Goal: Task Accomplishment & Management: Complete application form

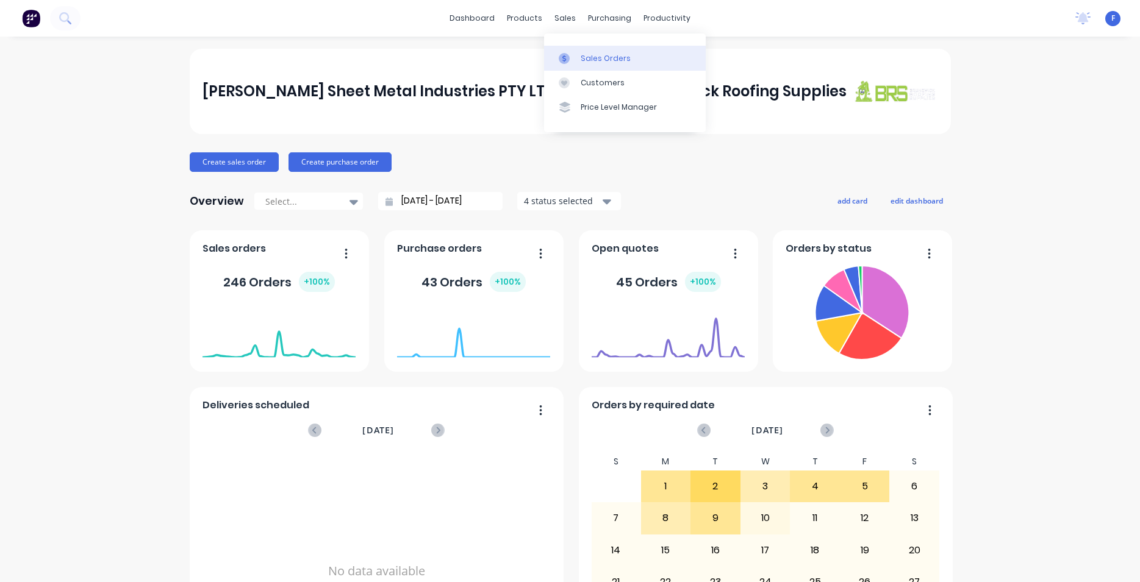
click at [577, 56] on link "Sales Orders" at bounding box center [625, 58] width 162 height 24
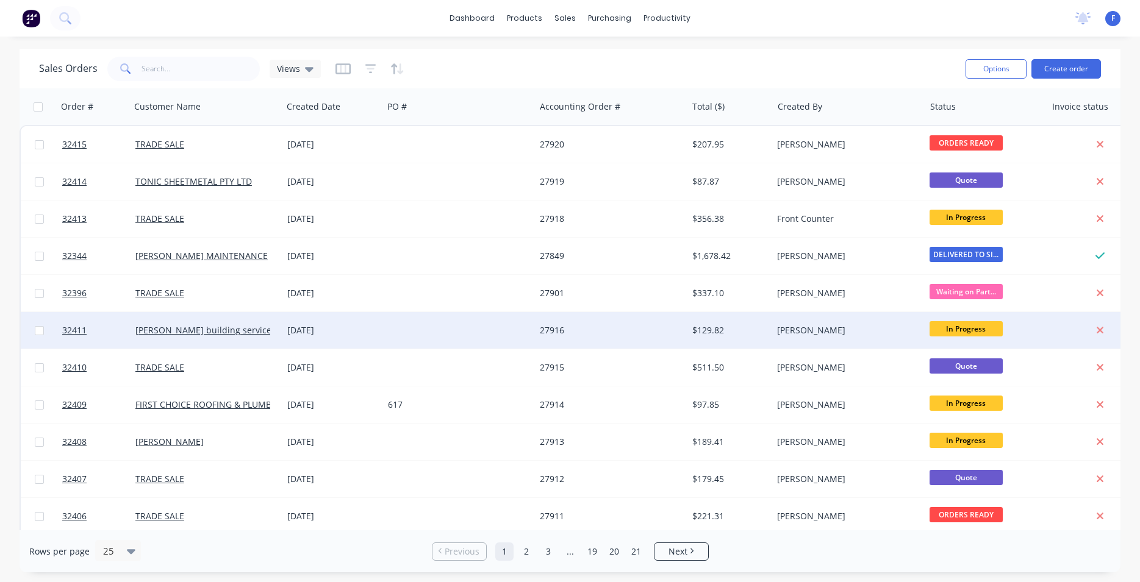
click at [969, 328] on span "In Progress" at bounding box center [965, 328] width 73 height 15
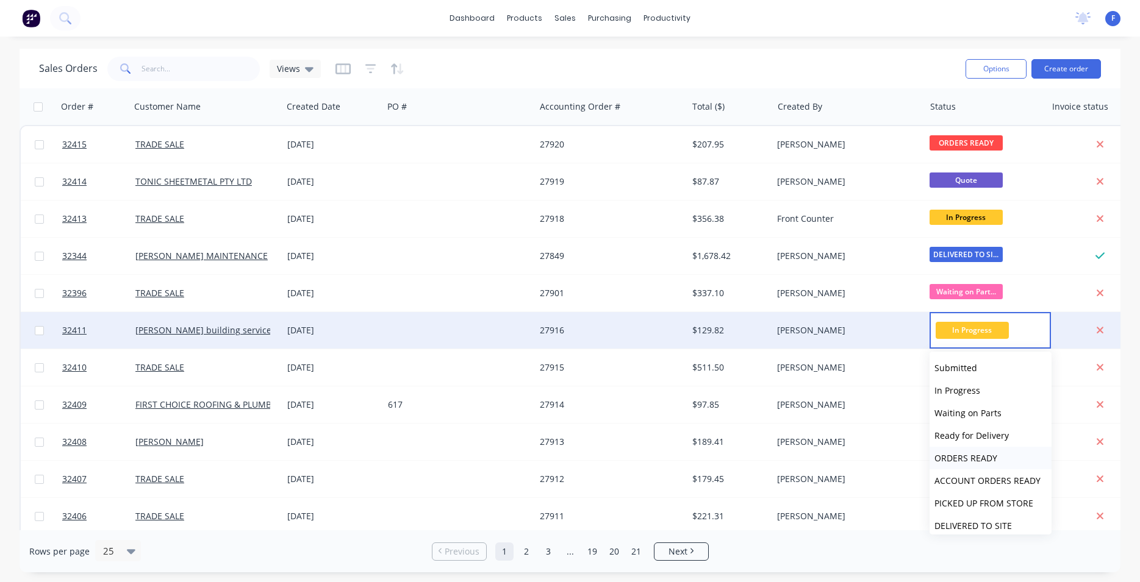
click at [967, 459] on span "ORDERS READY" at bounding box center [965, 459] width 63 height 12
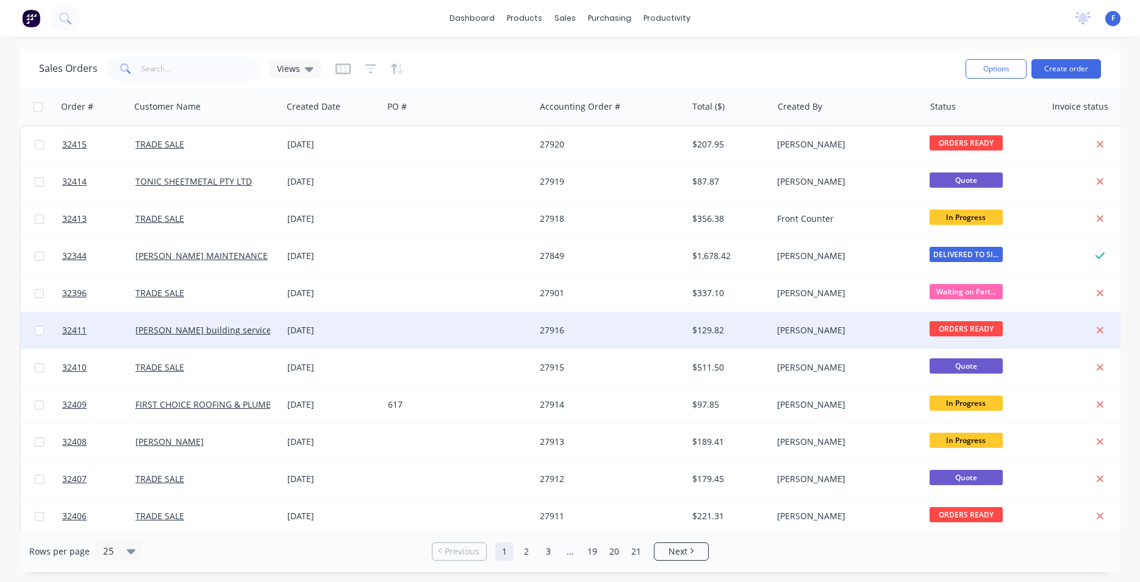
click at [138, 70] on span at bounding box center [124, 69] width 34 height 24
click at [174, 65] on input "text" at bounding box center [200, 69] width 119 height 24
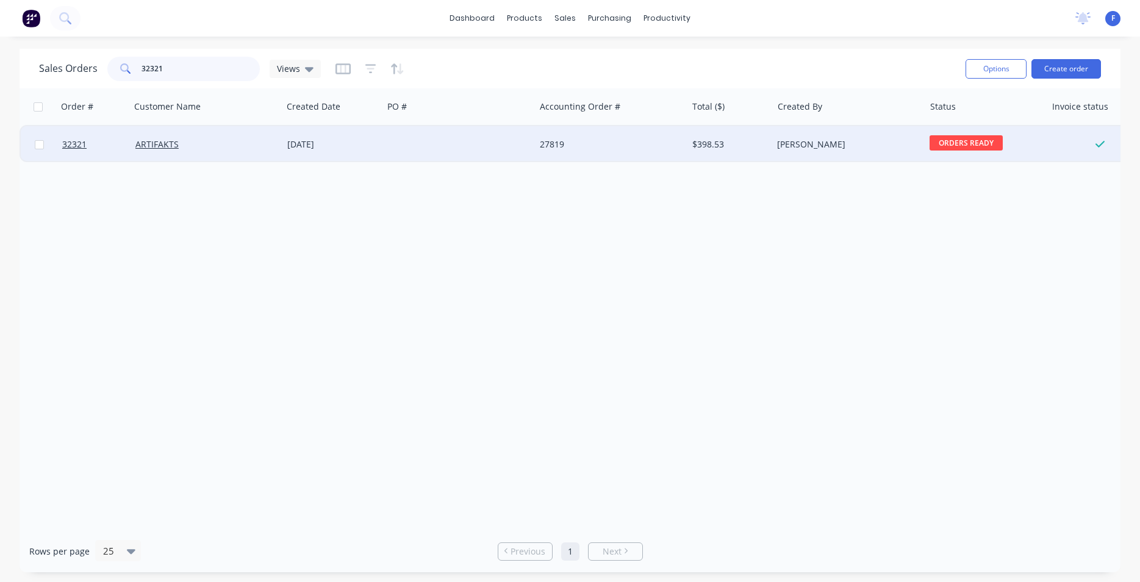
type input "32321"
click at [280, 139] on div "ARTIFAKTS" at bounding box center [207, 144] width 152 height 37
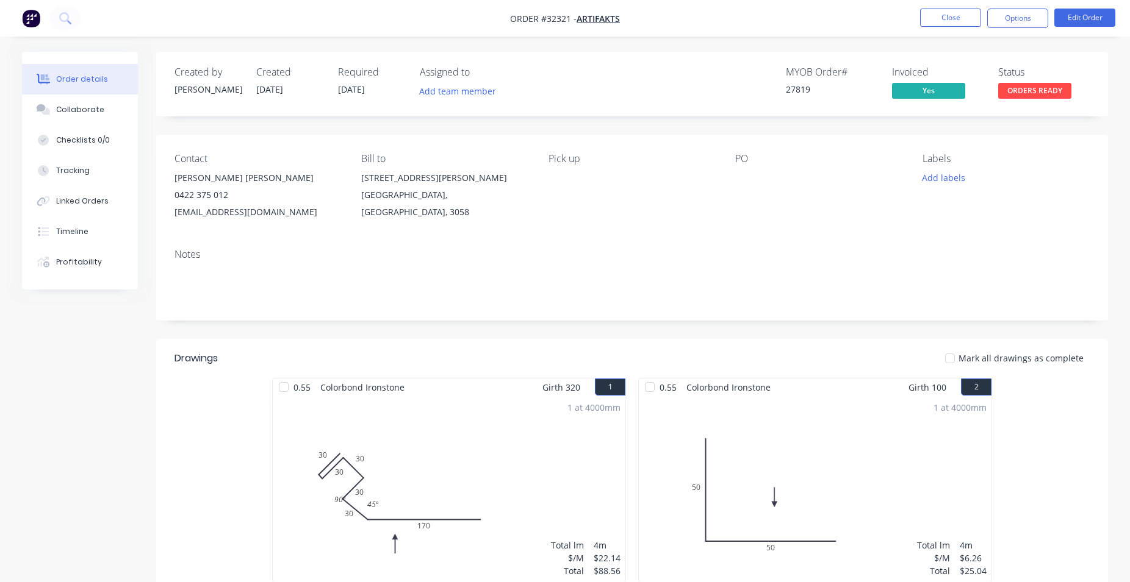
click at [1023, 94] on span "ORDERS READY" at bounding box center [1034, 90] width 73 height 15
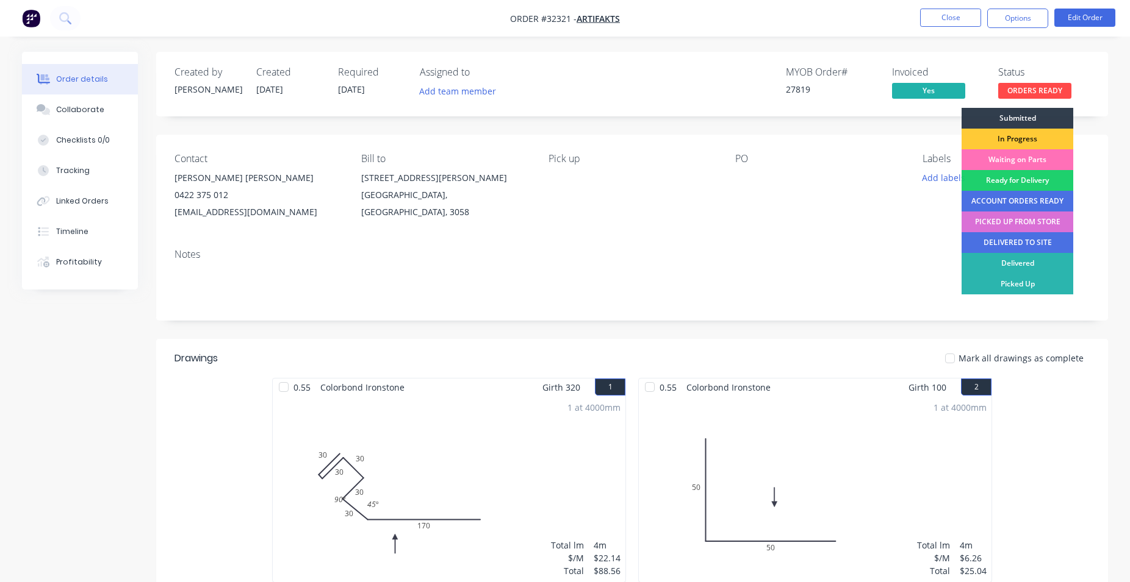
click at [1026, 219] on div "PICKED UP FROM STORE" at bounding box center [1017, 222] width 112 height 21
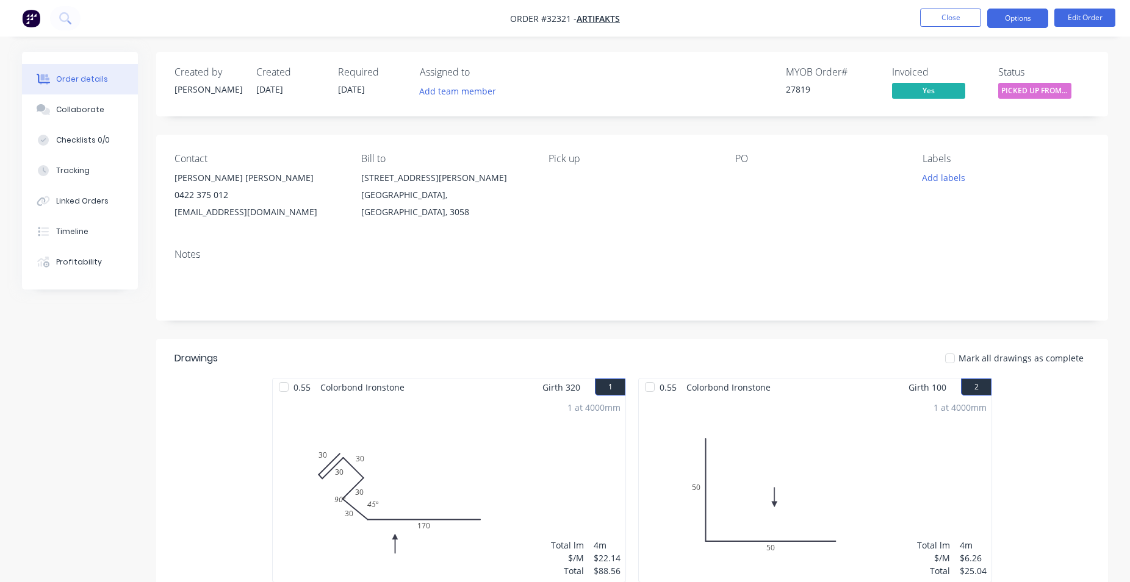
click at [1014, 17] on button "Options" at bounding box center [1017, 19] width 61 height 20
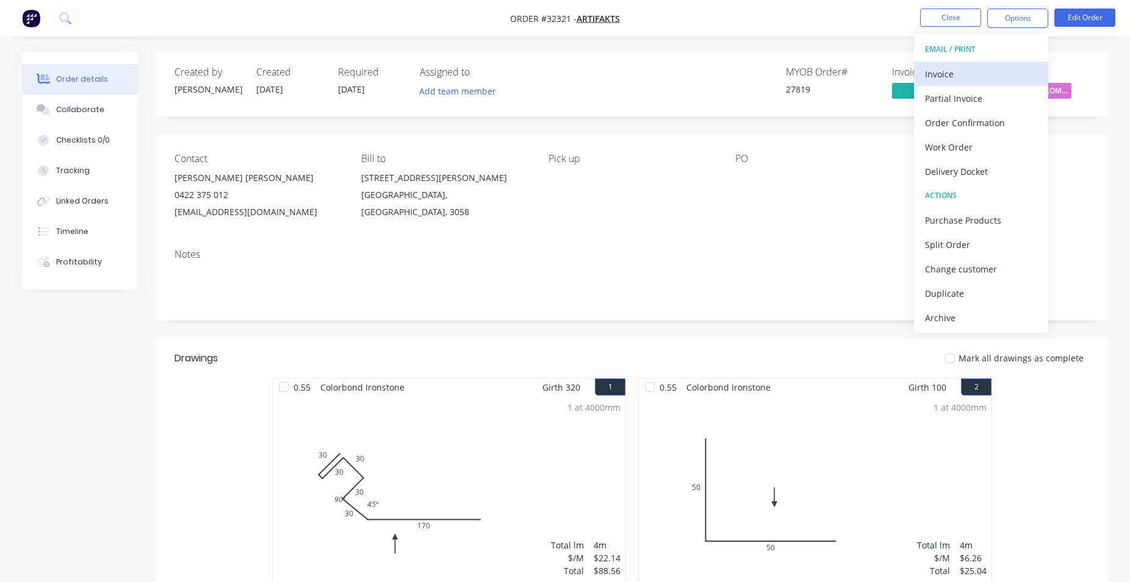
click at [956, 69] on div "Invoice" at bounding box center [981, 74] width 112 height 18
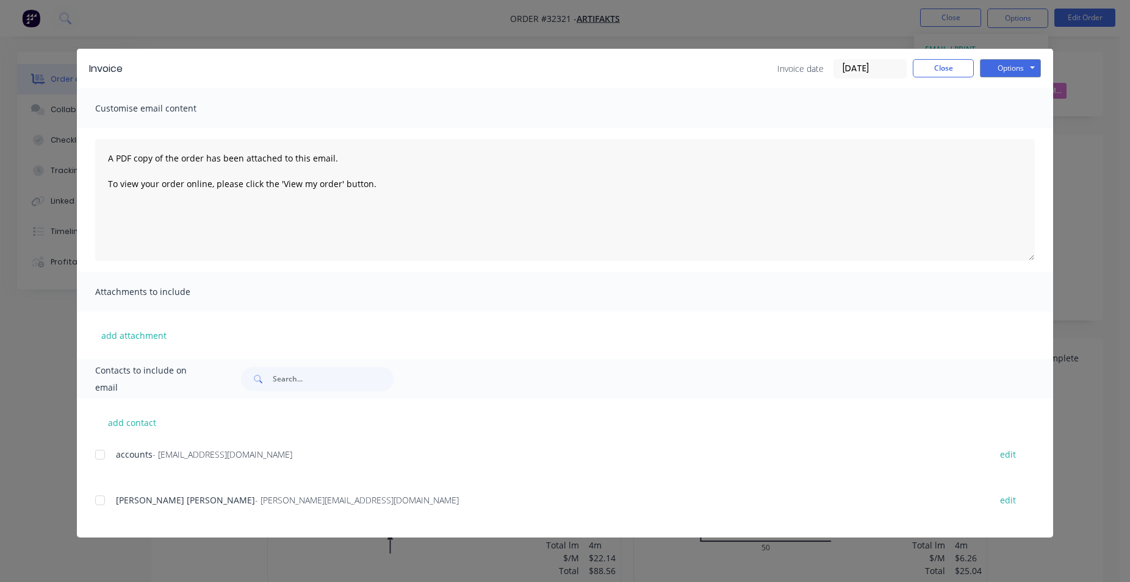
click at [104, 451] on div at bounding box center [100, 455] width 24 height 24
click at [98, 504] on div at bounding box center [100, 501] width 24 height 24
click at [1023, 68] on button "Options" at bounding box center [1009, 68] width 61 height 18
click at [1023, 127] on button "Email" at bounding box center [1018, 130] width 78 height 20
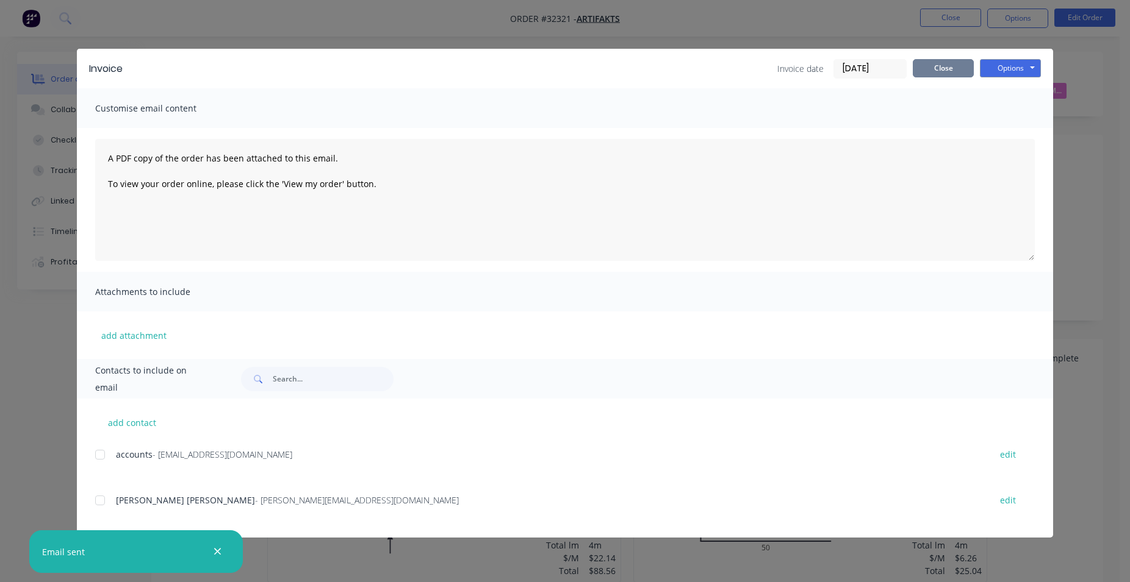
click at [941, 70] on button "Close" at bounding box center [942, 68] width 61 height 18
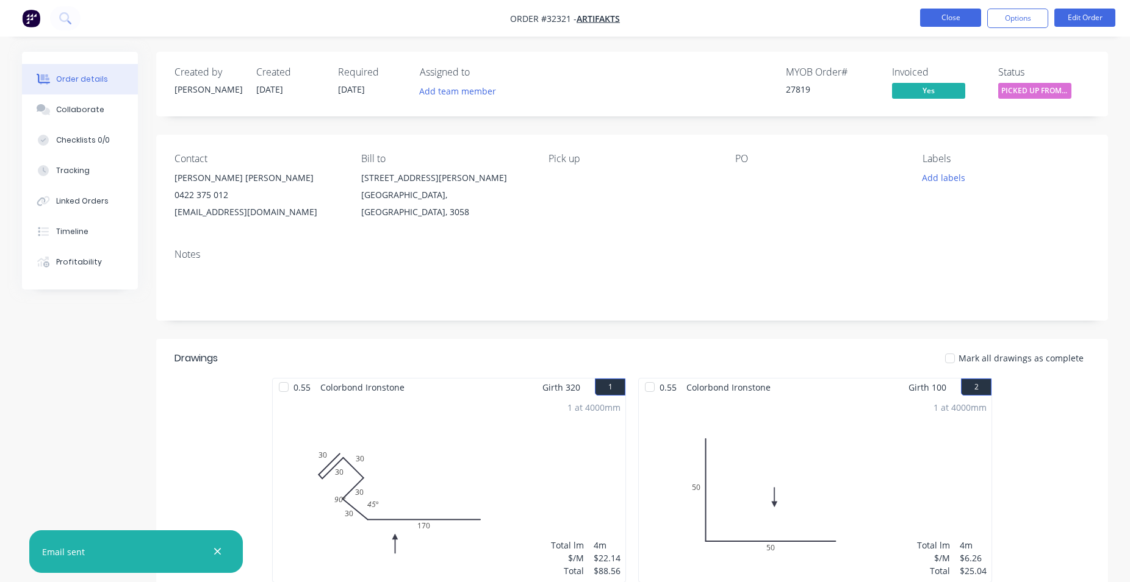
click at [961, 18] on button "Close" at bounding box center [950, 18] width 61 height 18
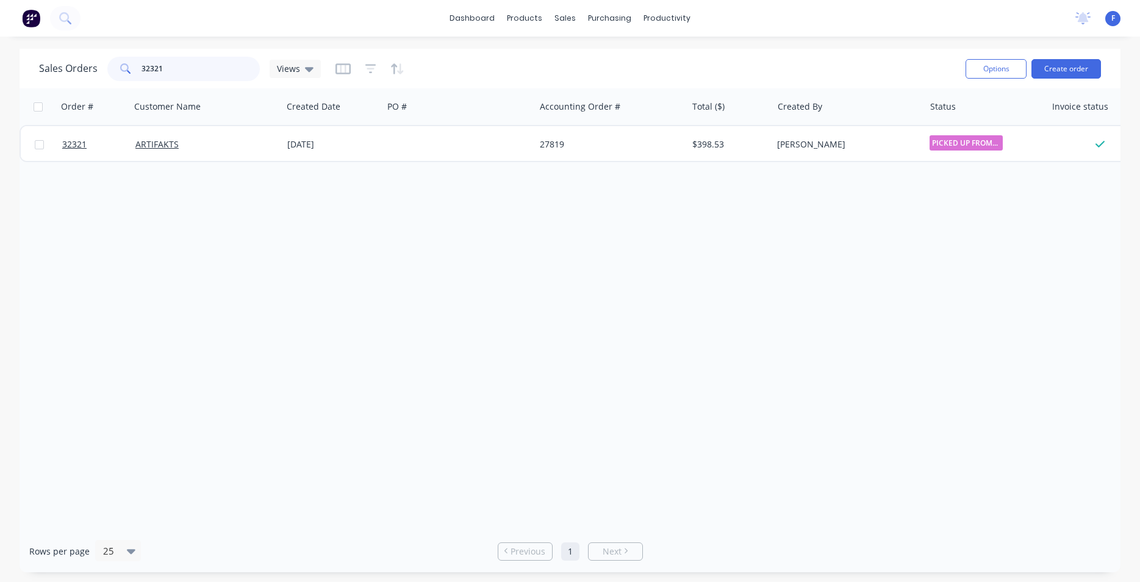
drag, startPoint x: 177, startPoint y: 76, endPoint x: 181, endPoint y: 70, distance: 6.8
click at [177, 76] on input "32321" at bounding box center [200, 69] width 119 height 24
type input "3"
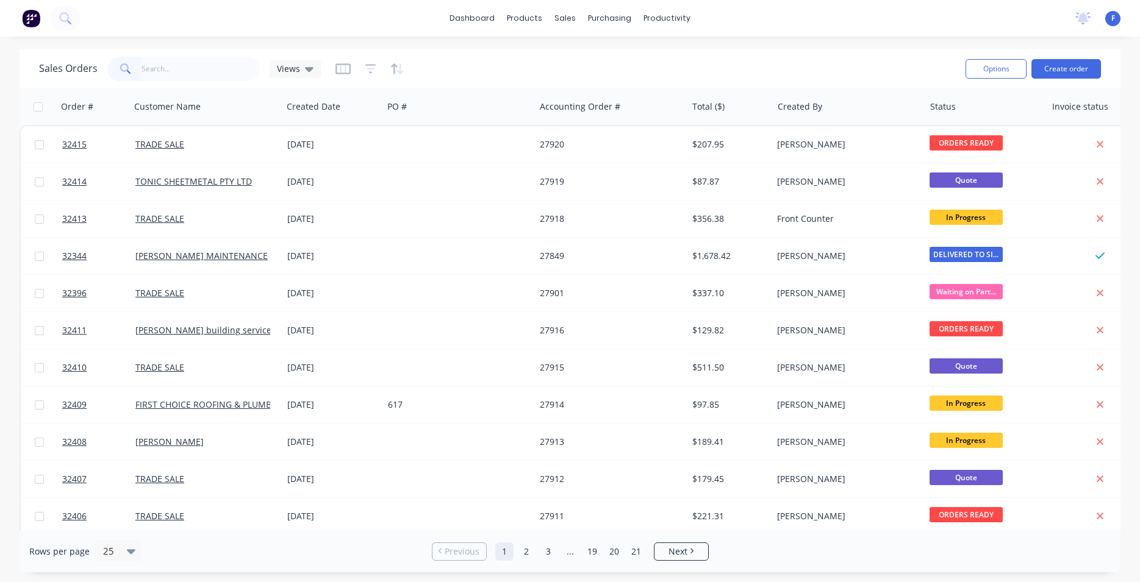
click at [26, 18] on img at bounding box center [31, 18] width 18 height 18
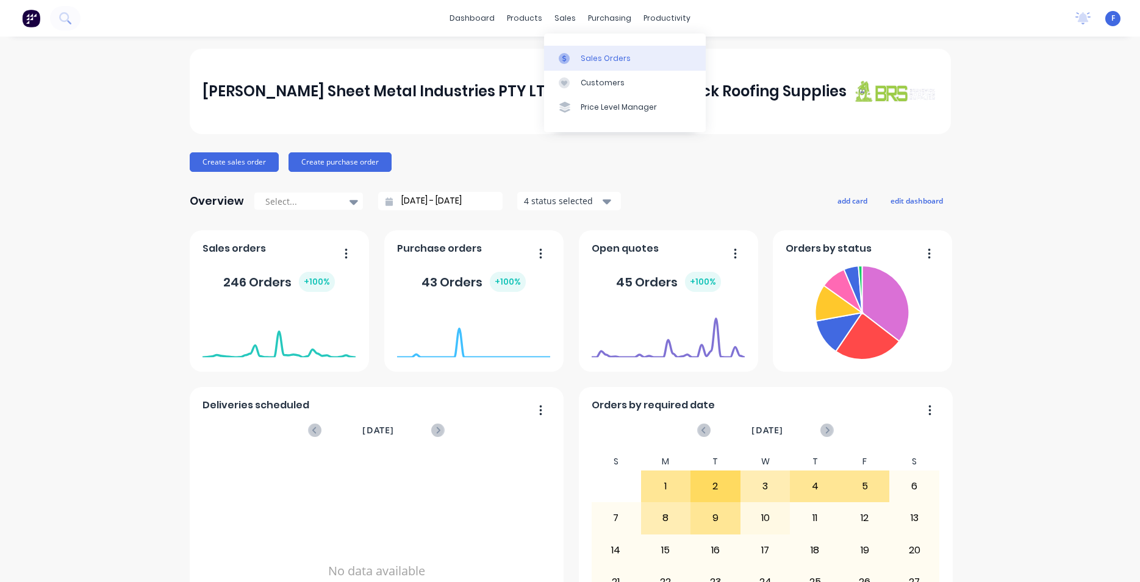
click at [595, 59] on div "Sales Orders" at bounding box center [606, 58] width 50 height 11
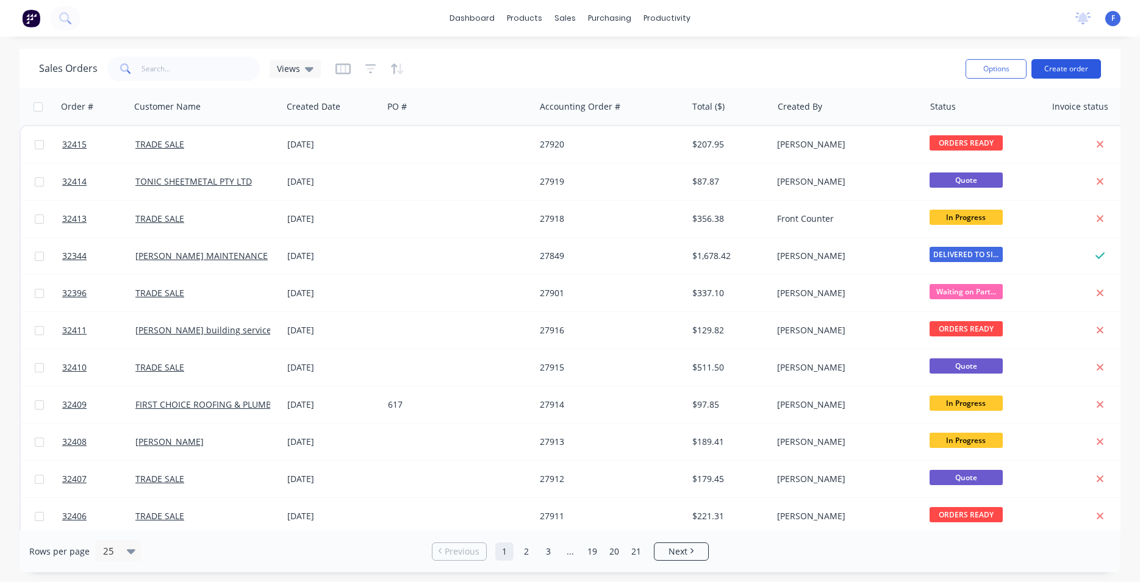
click at [1063, 66] on button "Create order" at bounding box center [1066, 69] width 70 height 20
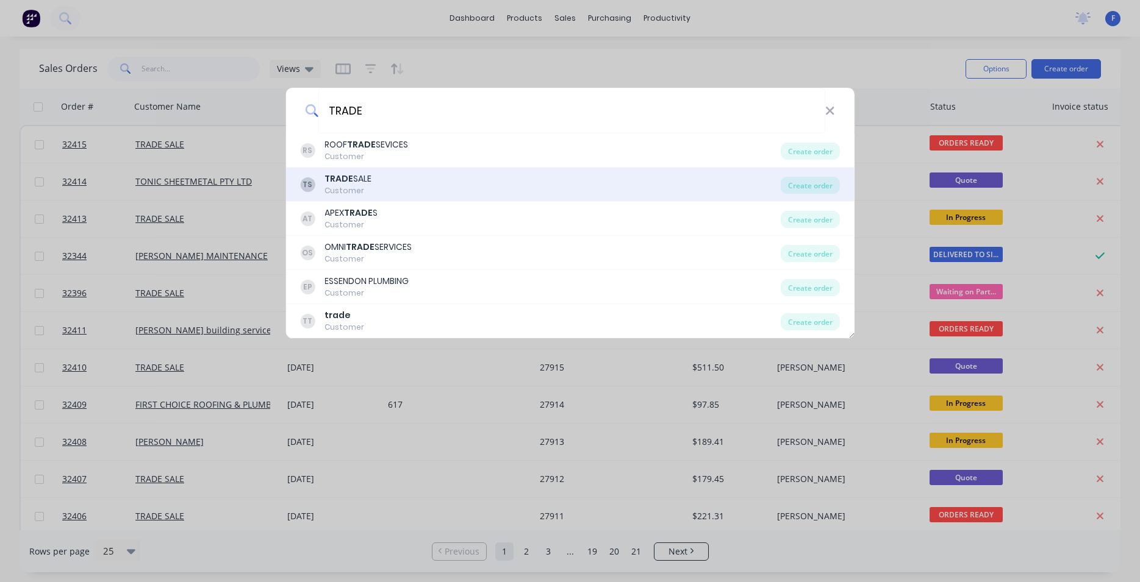
type input "TRADE"
click at [402, 174] on div "TS TRADE SALE Customer" at bounding box center [540, 185] width 481 height 24
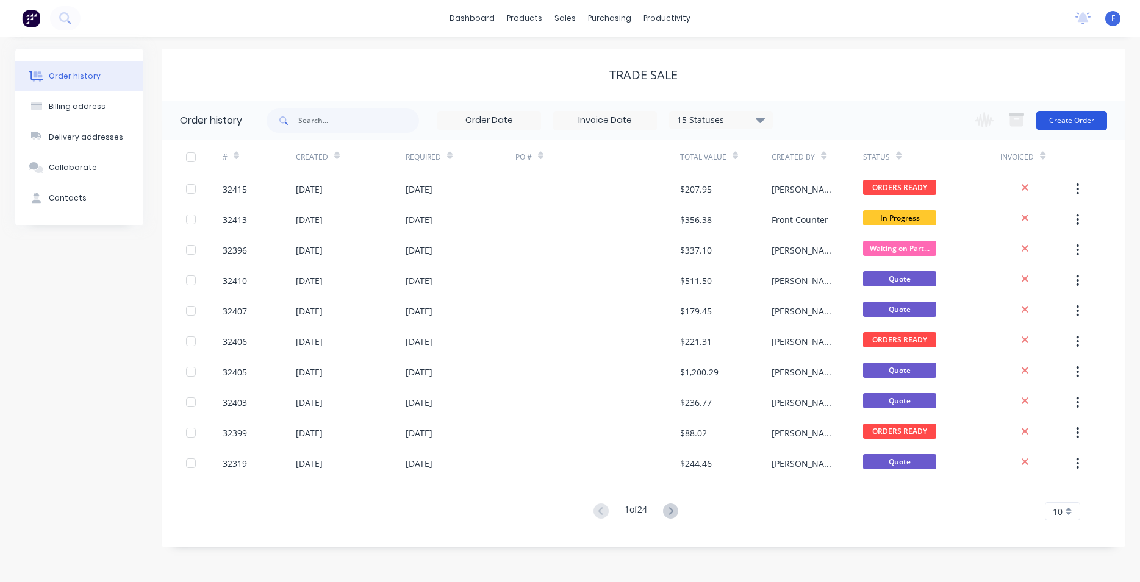
click at [1070, 118] on button "Create Order" at bounding box center [1071, 121] width 71 height 20
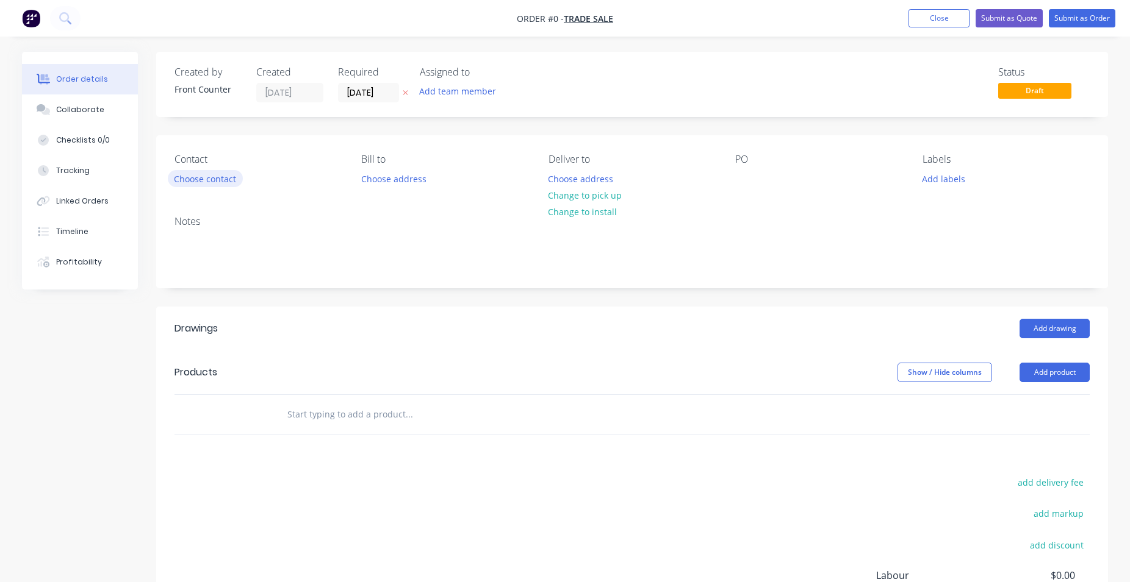
click at [206, 178] on button "Choose contact" at bounding box center [205, 178] width 75 height 16
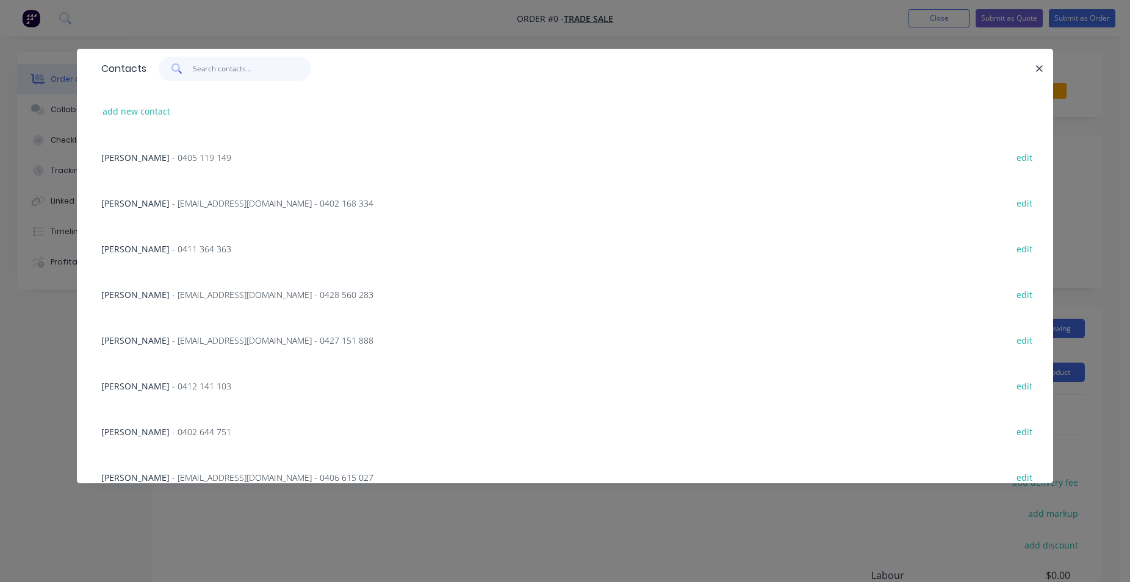
click at [227, 73] on input "text" at bounding box center [252, 69] width 119 height 24
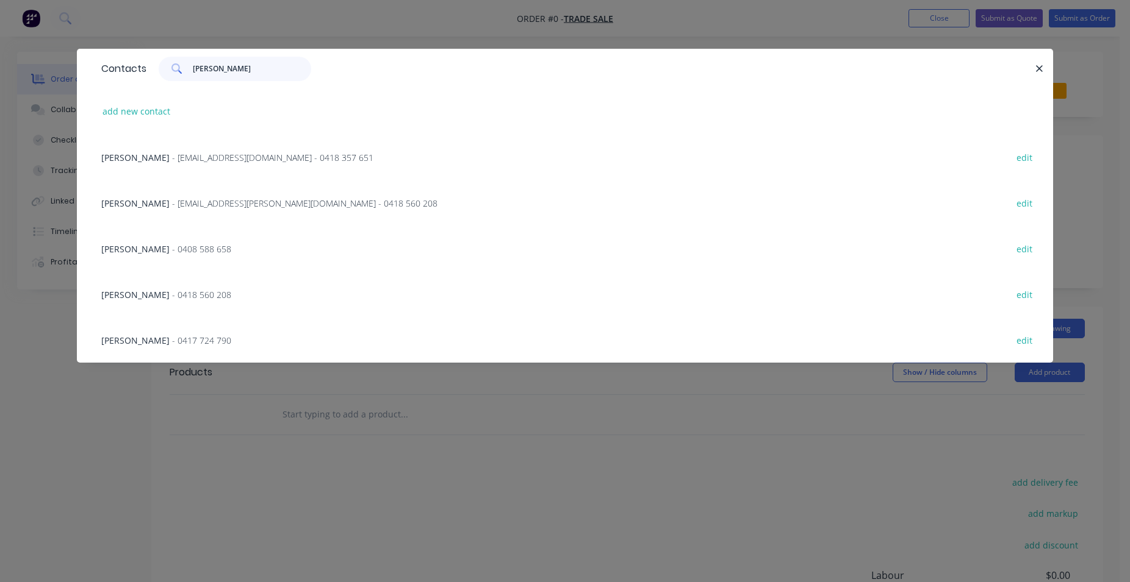
type input "[PERSON_NAME]"
click at [182, 296] on span "- 0418 560 208" at bounding box center [201, 295] width 59 height 12
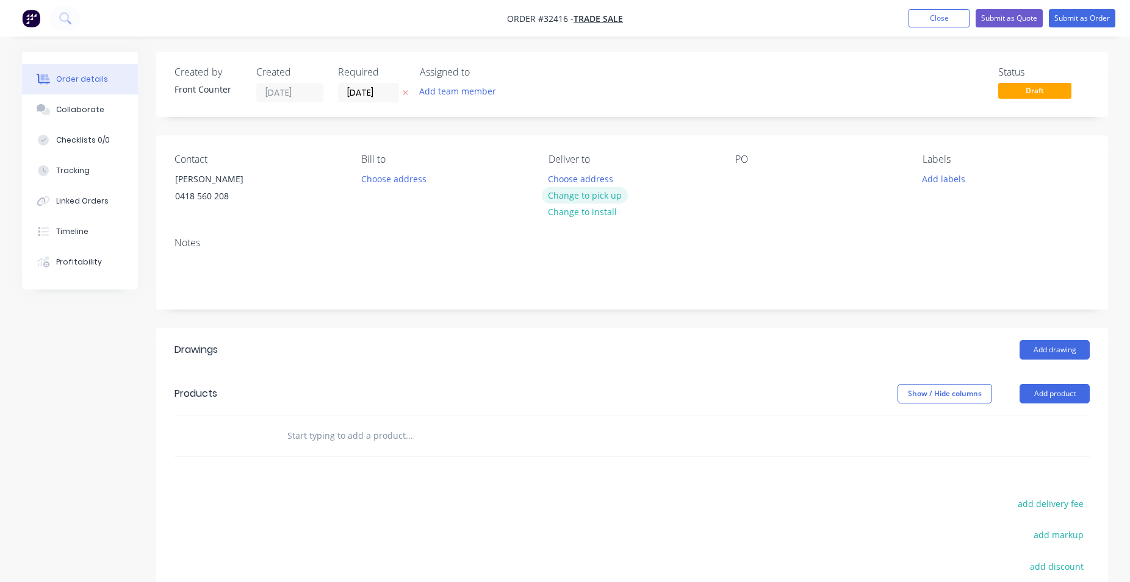
click at [610, 195] on button "Change to pick up" at bounding box center [585, 195] width 87 height 16
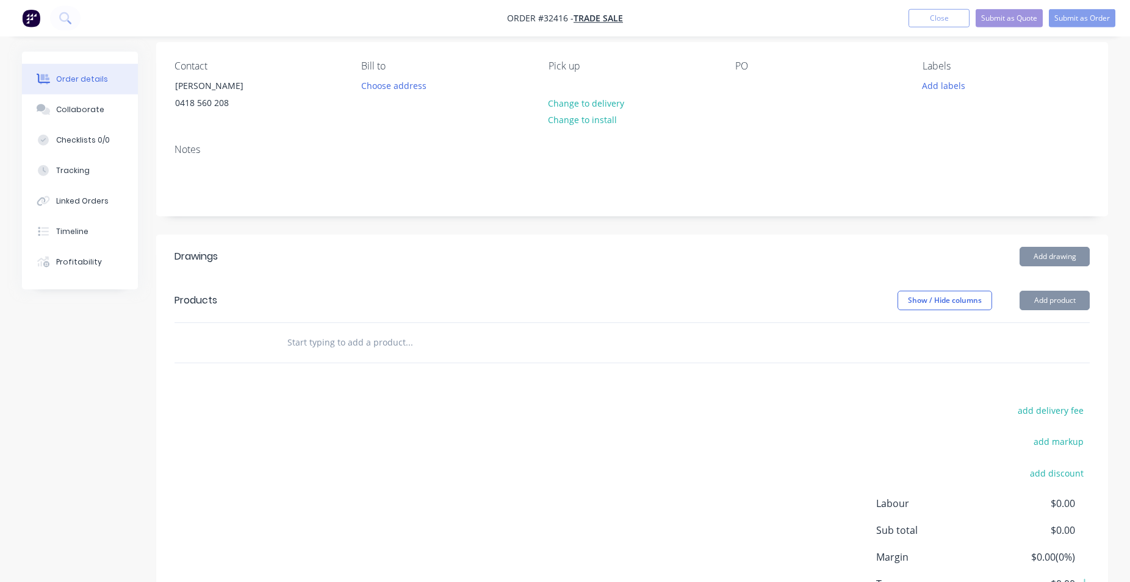
scroll to position [124, 0]
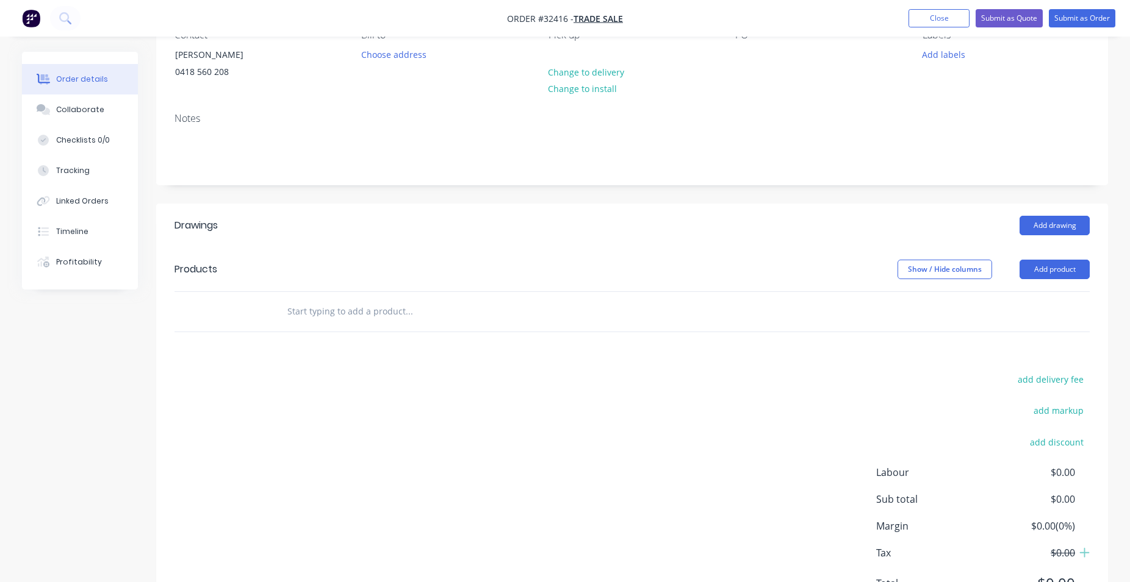
click at [368, 301] on input "text" at bounding box center [409, 311] width 244 height 24
click at [368, 302] on input "text" at bounding box center [409, 311] width 244 height 24
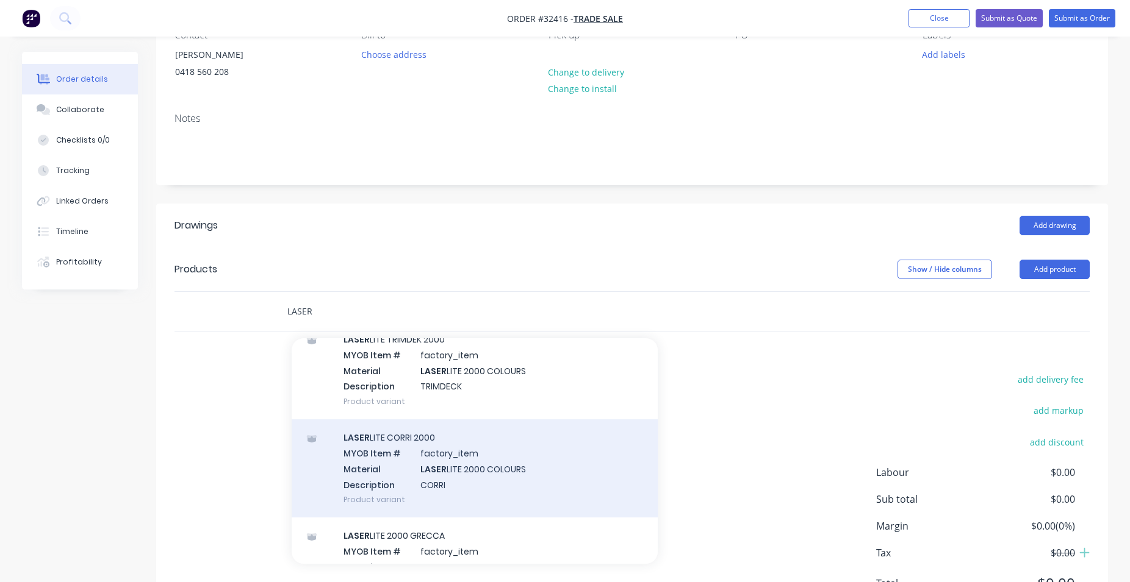
scroll to position [278, 0]
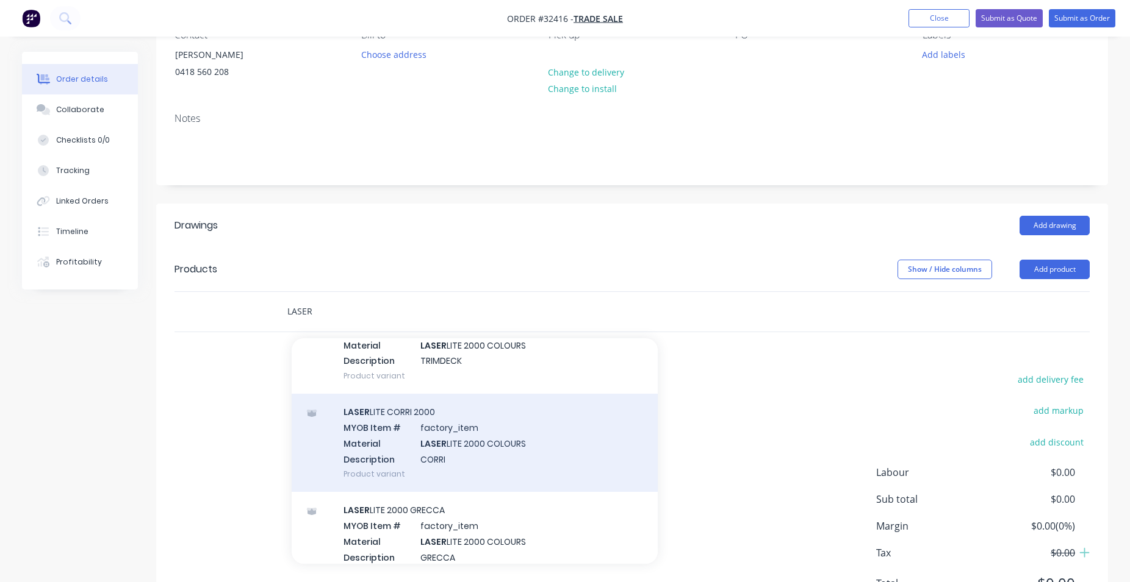
type input "LASER"
click at [509, 454] on div "LASER LITE CORRI 2000 MYOB Item # factory_item Material LASER LITE 2000 COLOURS…" at bounding box center [475, 443] width 366 height 98
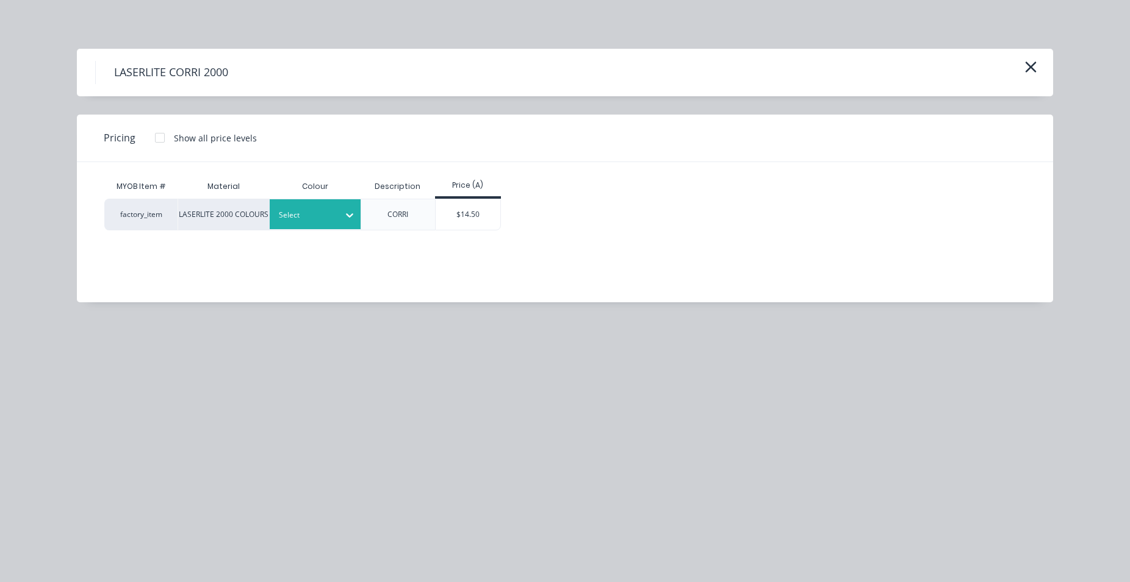
click at [343, 223] on div at bounding box center [349, 216] width 22 height 20
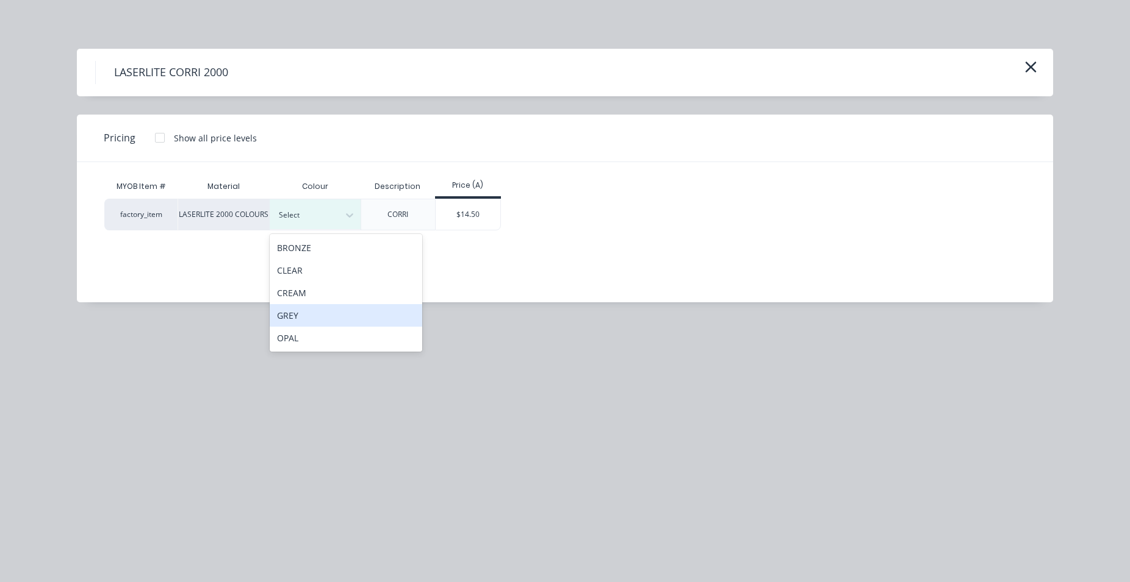
click at [307, 319] on div "GREY" at bounding box center [346, 315] width 152 height 23
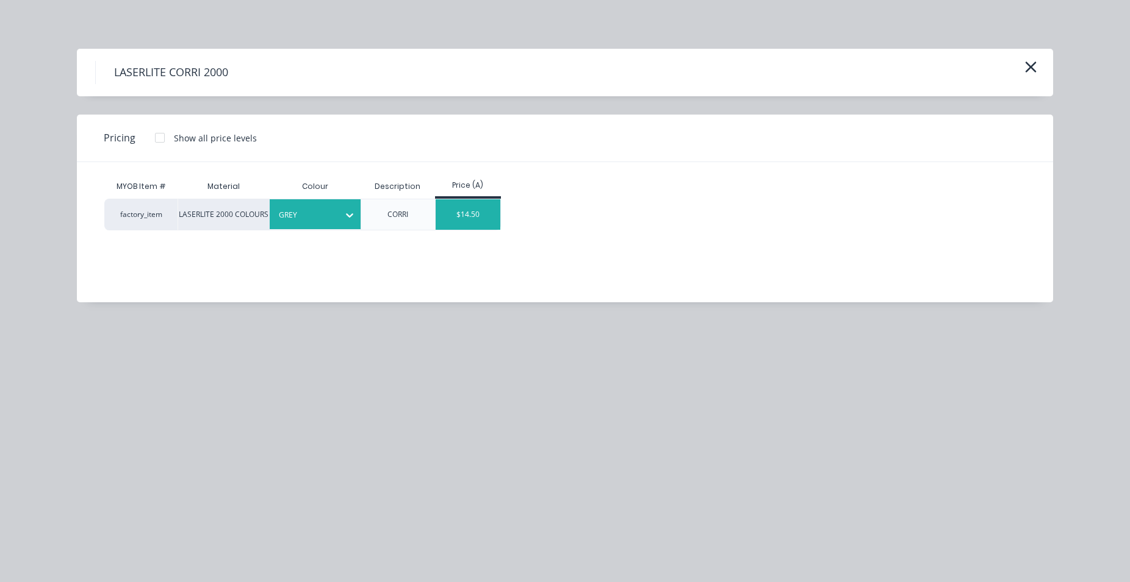
click at [475, 219] on div "$14.50" at bounding box center [467, 214] width 65 height 30
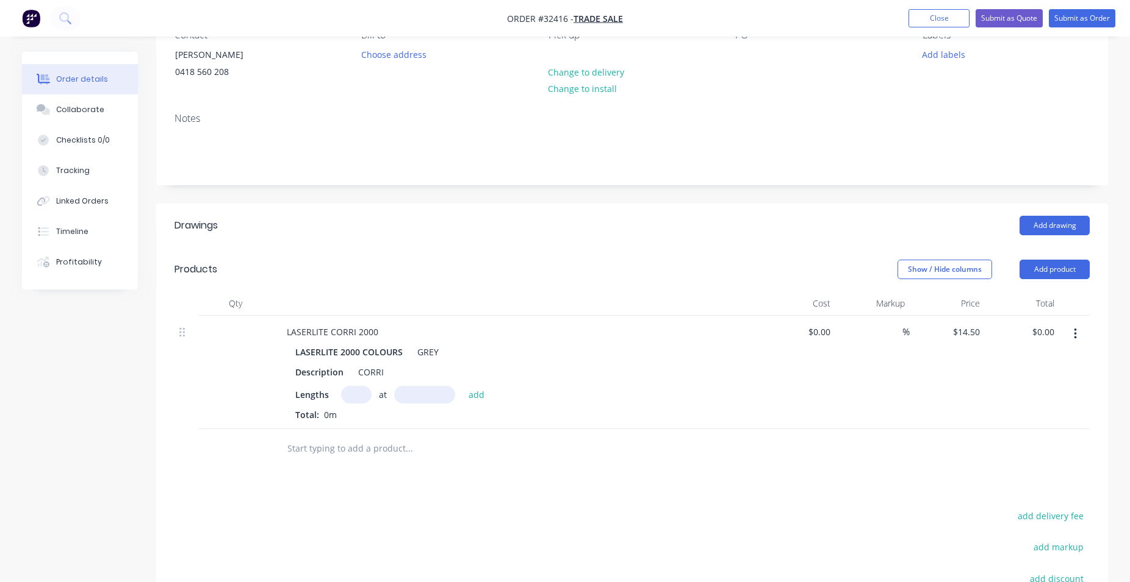
click at [353, 393] on input "text" at bounding box center [356, 395] width 30 height 18
type input "10"
type input "2400"
click at [462, 386] on button "add" at bounding box center [476, 394] width 29 height 16
type input "$348.00"
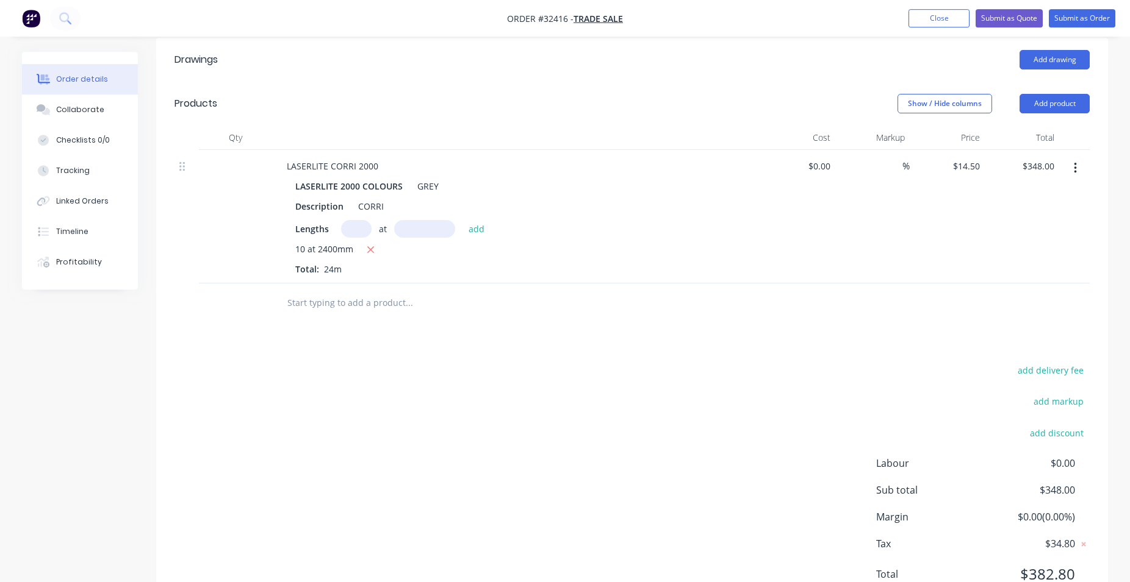
scroll to position [311, 0]
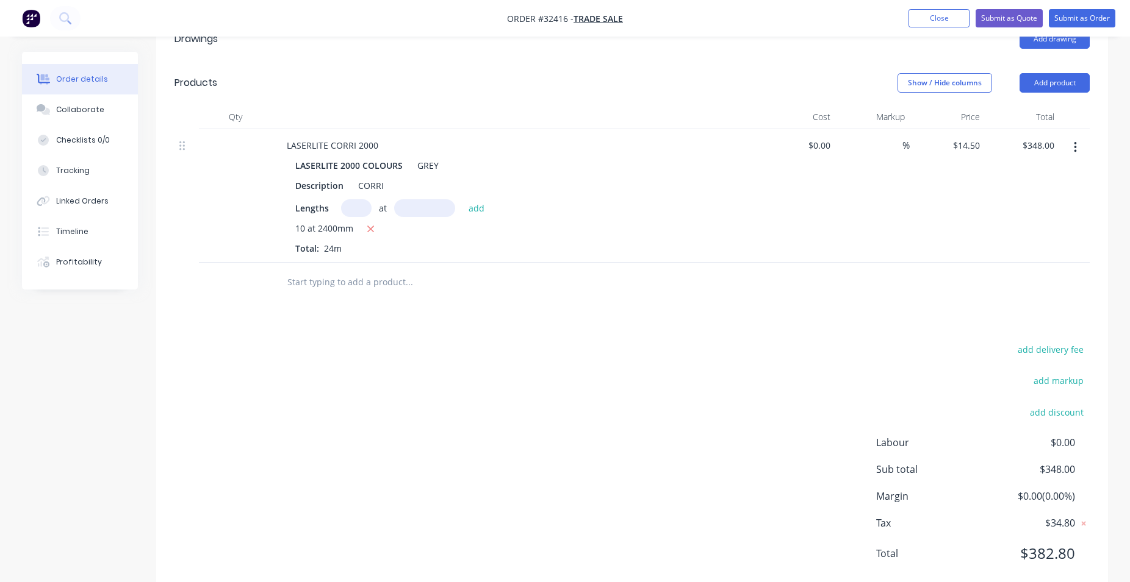
click at [378, 285] on input "text" at bounding box center [409, 282] width 244 height 24
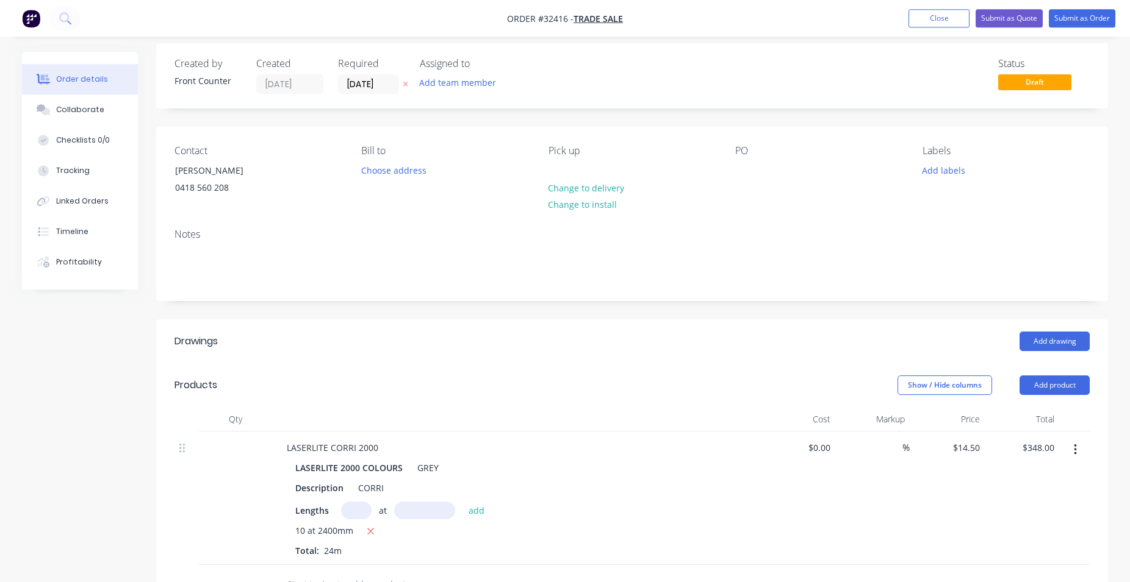
scroll to position [0, 0]
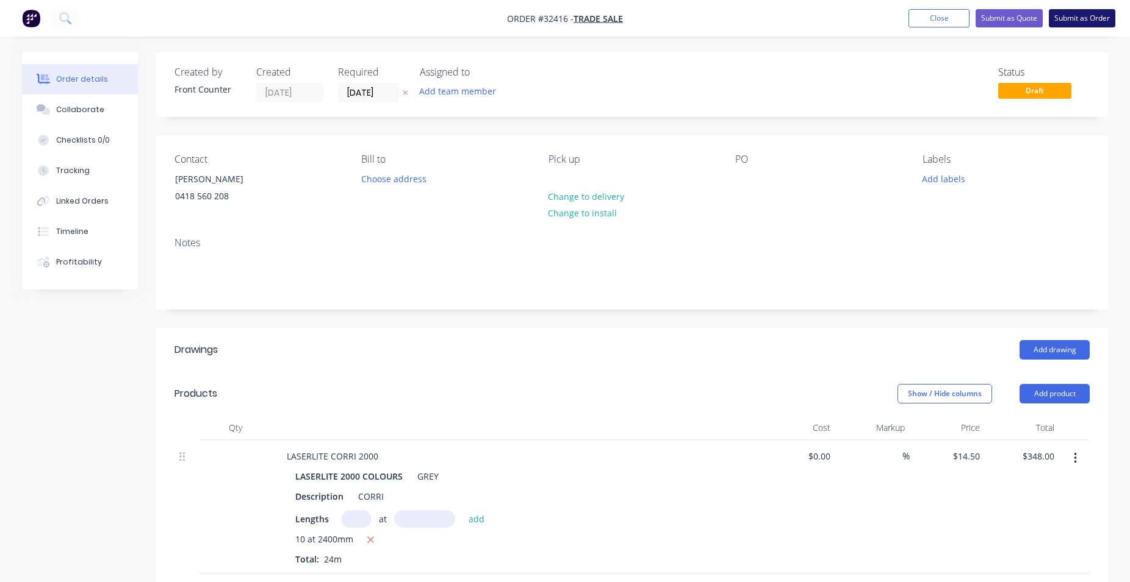
click at [1059, 21] on button "Submit as Order" at bounding box center [1081, 18] width 66 height 18
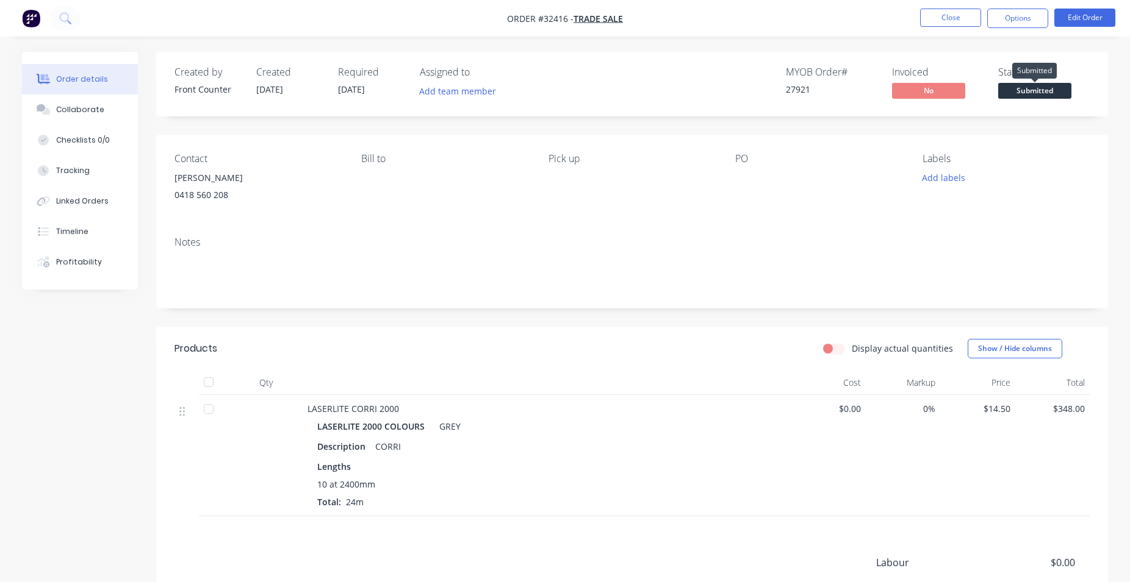
click at [1047, 89] on span "Submitted" at bounding box center [1034, 90] width 73 height 15
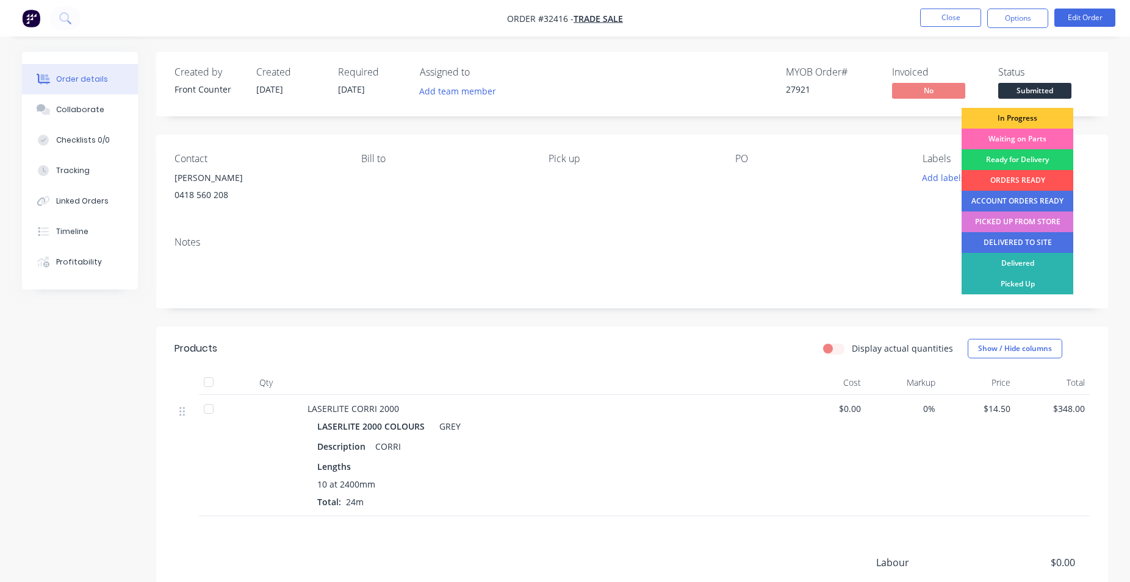
click at [1028, 136] on div "Waiting on Parts" at bounding box center [1017, 139] width 112 height 21
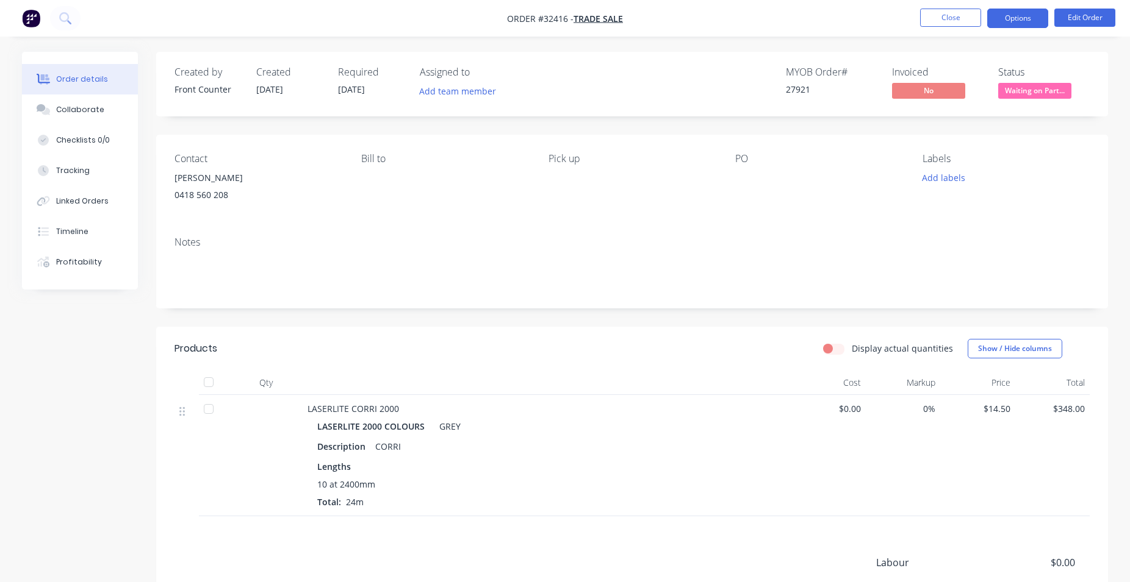
click at [1026, 18] on button "Options" at bounding box center [1017, 19] width 61 height 20
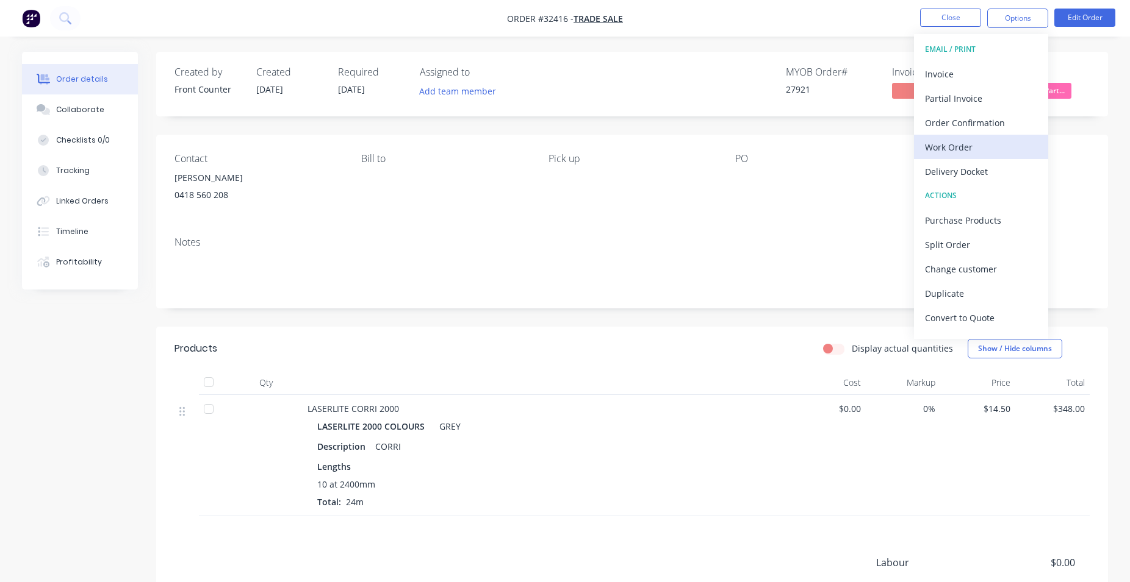
click at [960, 149] on div "Work Order" at bounding box center [981, 147] width 112 height 18
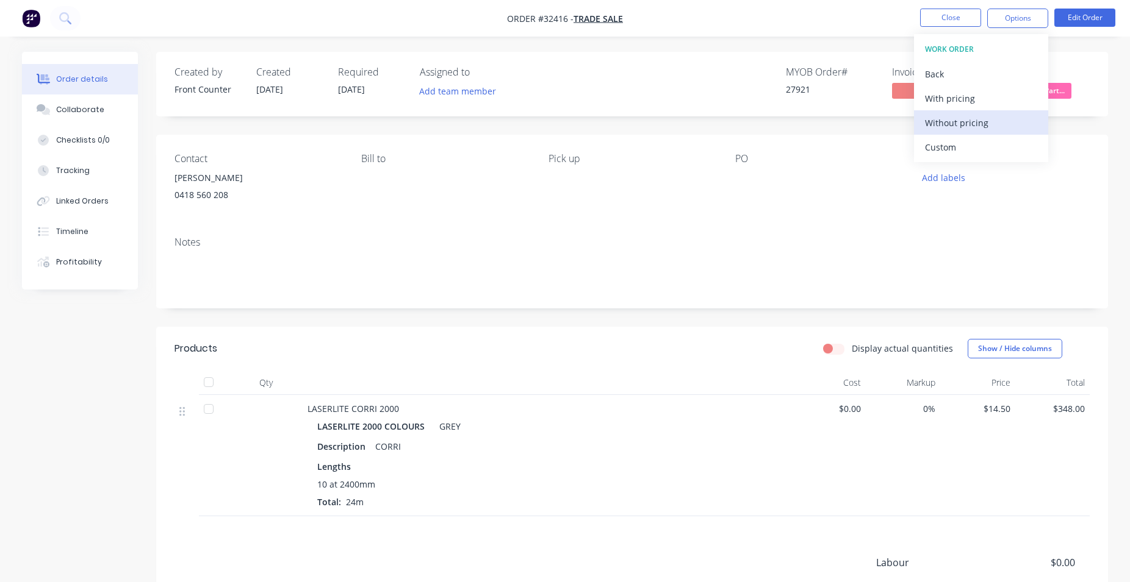
click at [970, 125] on div "Without pricing" at bounding box center [981, 123] width 112 height 18
